Goal: Find contact information: Find contact information

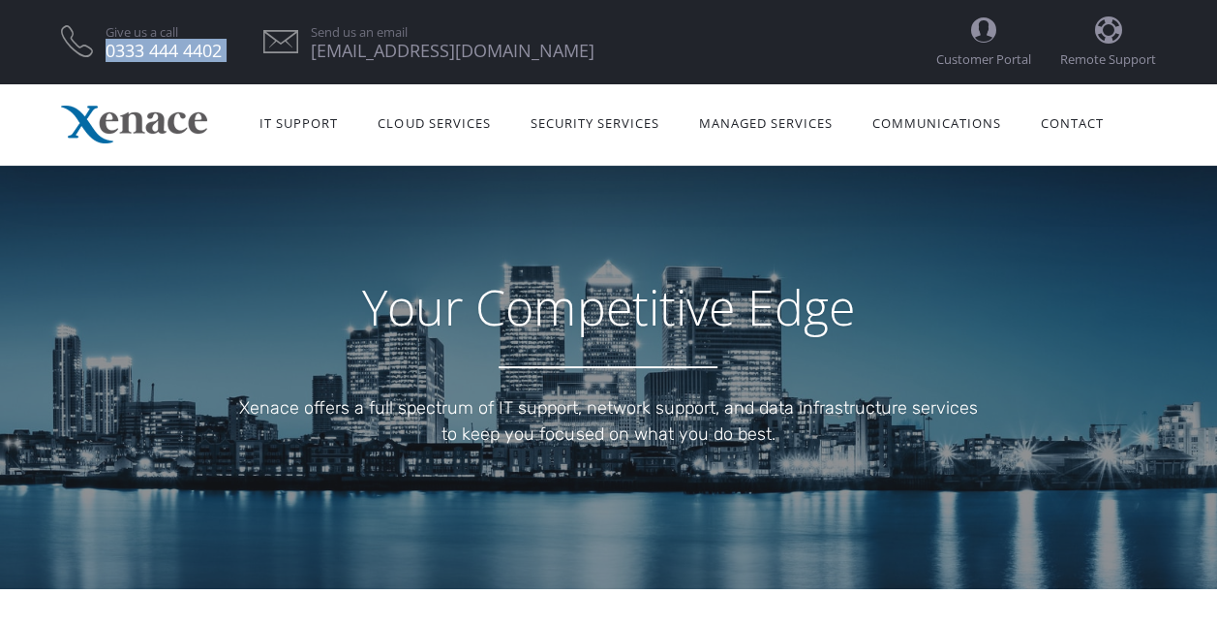
drag, startPoint x: 233, startPoint y: 54, endPoint x: 101, endPoint y: 52, distance: 132.7
click at [101, 52] on ul "Give us a call [PHONE_NUMBER] Send us an email [EMAIL_ADDRESS][DOMAIN_NAME]" at bounding box center [498, 41] width 875 height 46
copy li "Give us a call [PHONE_NUMBER]"
click at [1089, 107] on link "Contact" at bounding box center [1071, 121] width 103 height 61
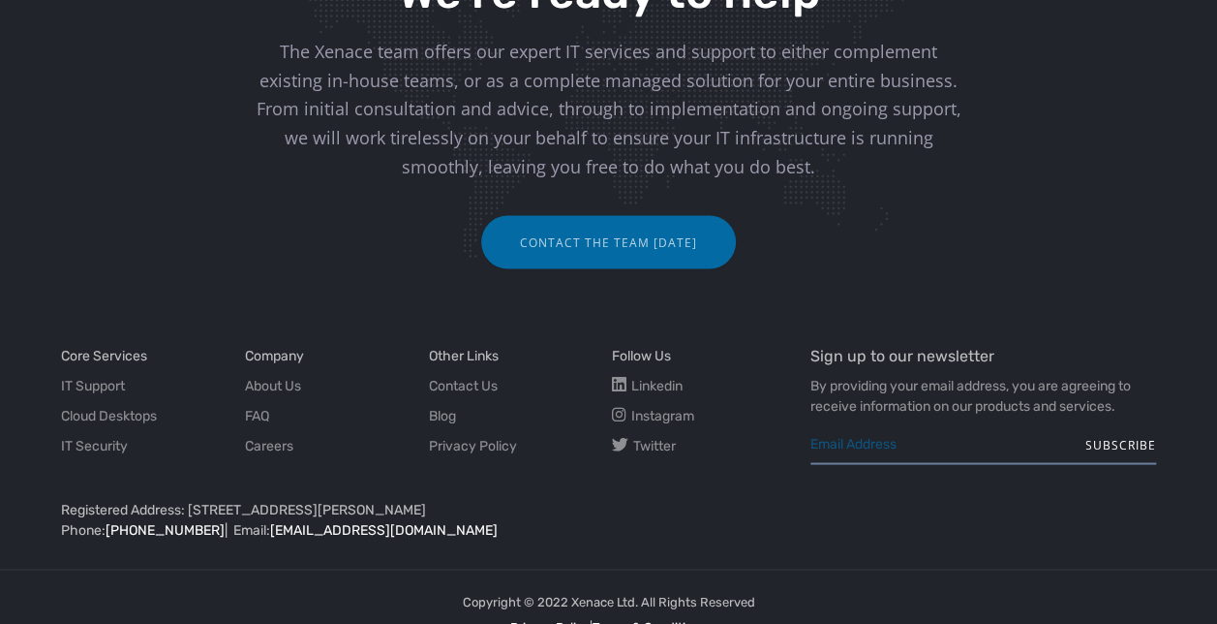
scroll to position [1619, 0]
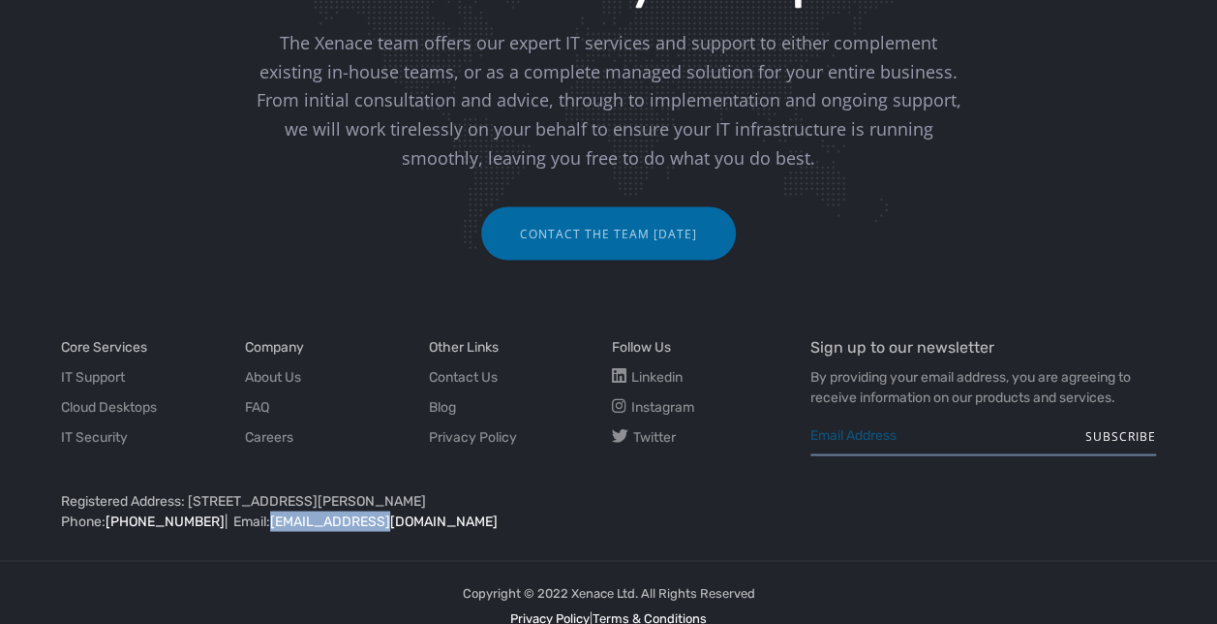
drag, startPoint x: 418, startPoint y: 496, endPoint x: 303, endPoint y: 496, distance: 115.2
click at [303, 496] on p "Registered Address: [STREET_ADDRESS][PERSON_NAME] Phone: [PHONE_NUMBER] | Email…" at bounding box center [421, 510] width 720 height 41
copy link "[EMAIL_ADDRESS][DOMAIN_NAME]"
